Goal: Entertainment & Leisure: Browse casually

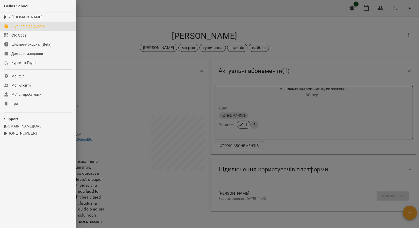
click at [15, 29] on div "Журнал відвідувань" at bounding box center [28, 26] width 34 height 5
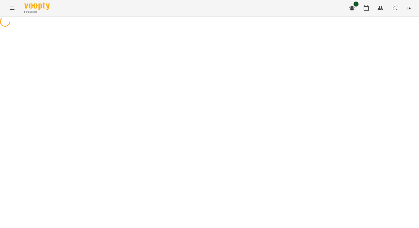
click at [10, 9] on icon "Menu" at bounding box center [12, 8] width 6 height 6
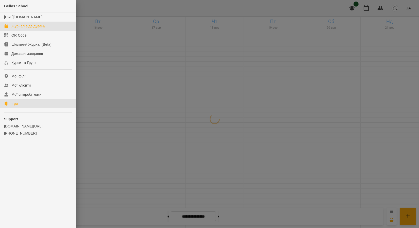
drag, startPoint x: 12, startPoint y: 109, endPoint x: 67, endPoint y: 91, distance: 57.9
click at [13, 106] on div "Ігри" at bounding box center [14, 103] width 6 height 5
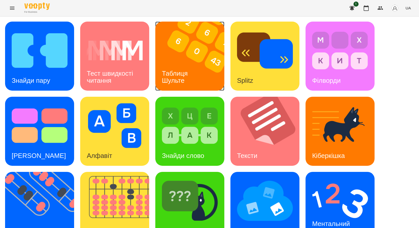
click at [199, 55] on img at bounding box center [192, 56] width 75 height 69
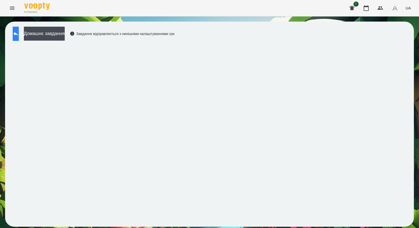
click at [19, 36] on icon at bounding box center [16, 34] width 6 height 6
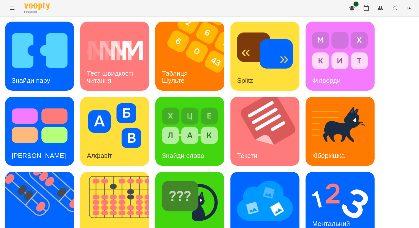
scroll to position [93, 0]
click at [33, 227] on h3 "Флешкарти" at bounding box center [29, 231] width 35 height 8
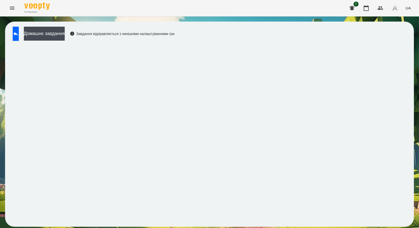
click at [26, 23] on div "Домашнє завдання Завдання відправляється з нинішніми налаштуваннями гри" at bounding box center [209, 124] width 409 height 205
click at [17, 31] on button at bounding box center [16, 34] width 6 height 14
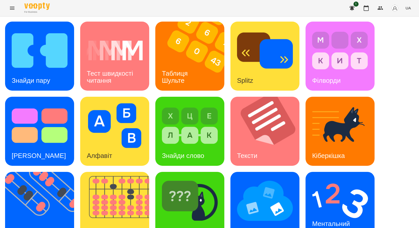
scroll to position [93, 0]
click at [105, 172] on img at bounding box center [117, 206] width 75 height 69
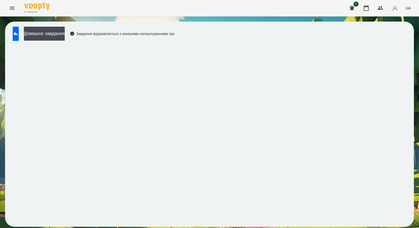
click at [320, 40] on div "Домашнє завдання Завдання відправляється з нинішніми налаштуваннями гри" at bounding box center [209, 124] width 409 height 205
click at [19, 35] on button at bounding box center [16, 34] width 6 height 14
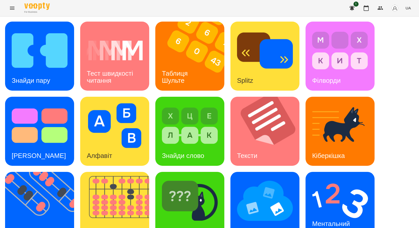
scroll to position [93, 0]
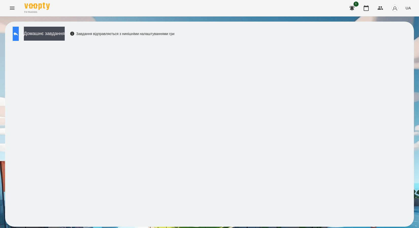
click at [19, 28] on button at bounding box center [16, 34] width 6 height 14
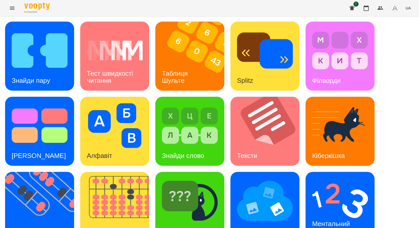
scroll to position [37, 0]
click at [24, 30] on img at bounding box center [40, 50] width 56 height 45
